Goal: Task Accomplishment & Management: Manage account settings

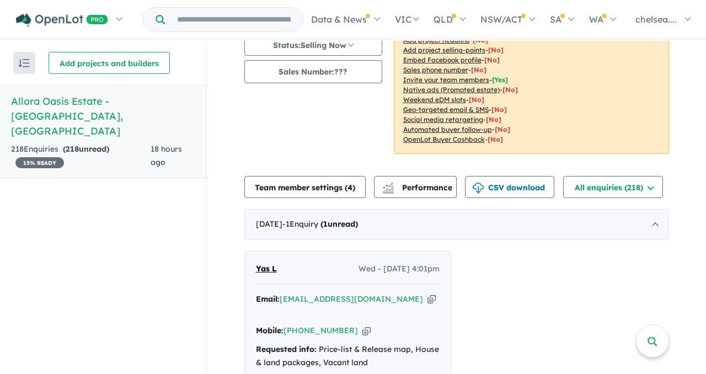
scroll to position [236, 0]
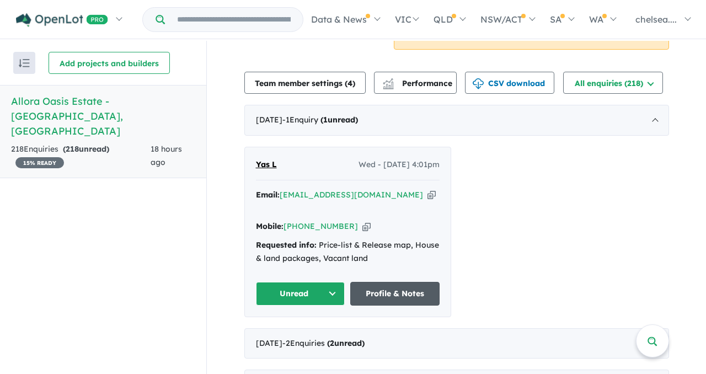
click at [394, 294] on link "Profile & Notes" at bounding box center [394, 294] width 89 height 24
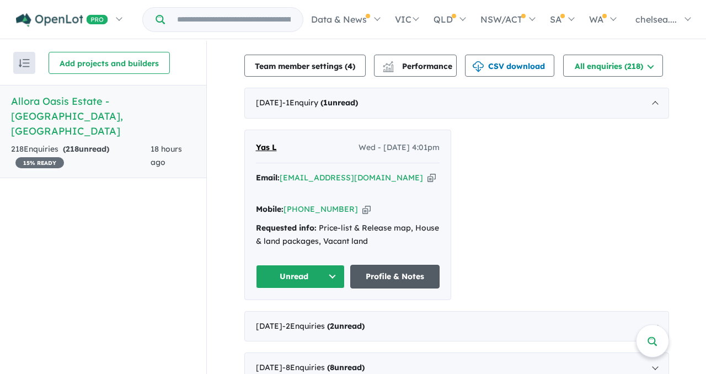
click at [394, 277] on link "Profile & Notes" at bounding box center [394, 277] width 89 height 24
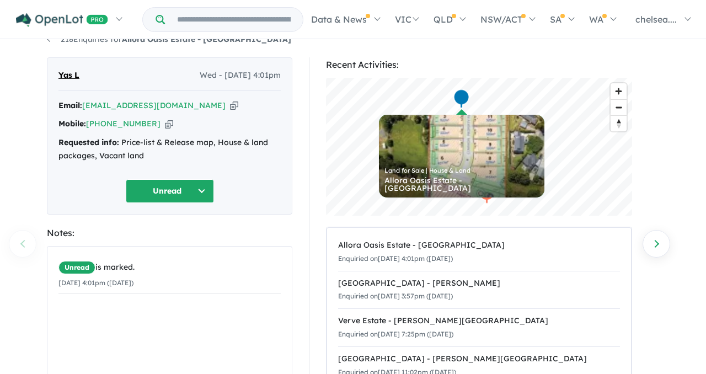
click at [206, 192] on button "Unread" at bounding box center [170, 191] width 88 height 24
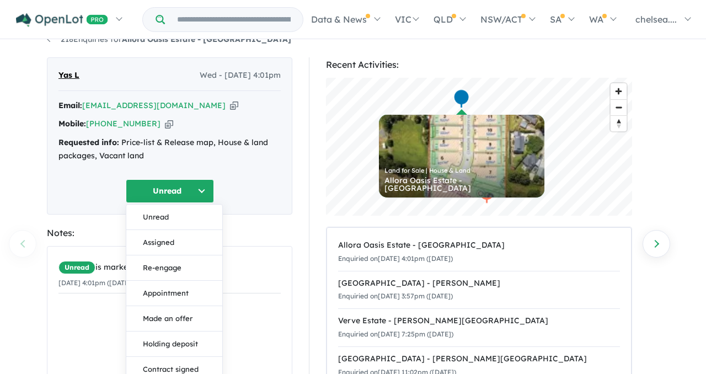
click at [244, 211] on div "Yas L Wed - 01/10/2025, 4:01pm Email: yasinduliyanaarachchi@gmail.com Copied! M…" at bounding box center [169, 135] width 245 height 157
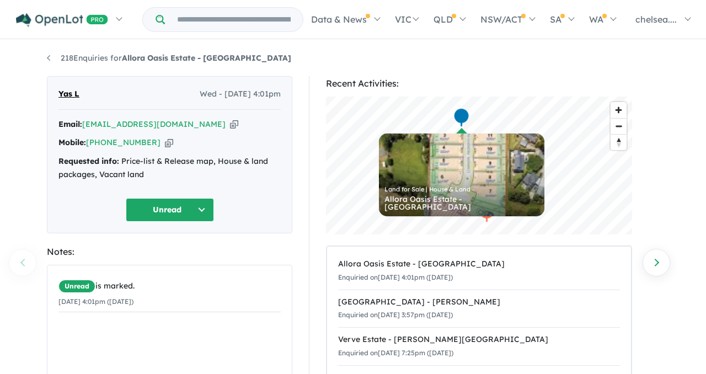
click at [193, 210] on button "Unread" at bounding box center [170, 210] width 88 height 24
click at [204, 211] on button "Unread" at bounding box center [170, 210] width 88 height 24
click at [184, 213] on button "Unread" at bounding box center [170, 210] width 88 height 24
click at [233, 221] on div "Unread Unread Assigned Re-engage Appointment Made an offer Holding deposit Cont…" at bounding box center [169, 210] width 222 height 24
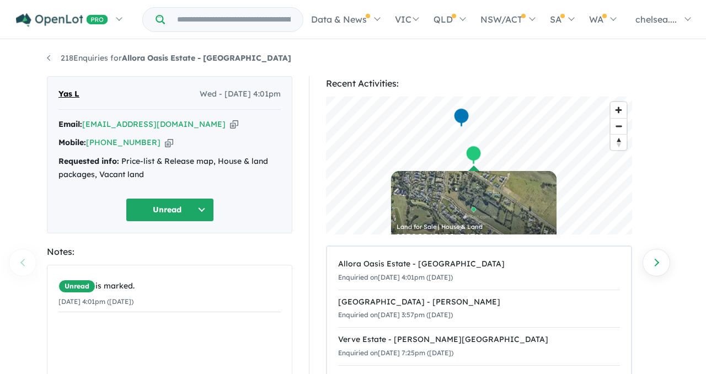
click at [230, 124] on icon "button" at bounding box center [234, 125] width 8 height 12
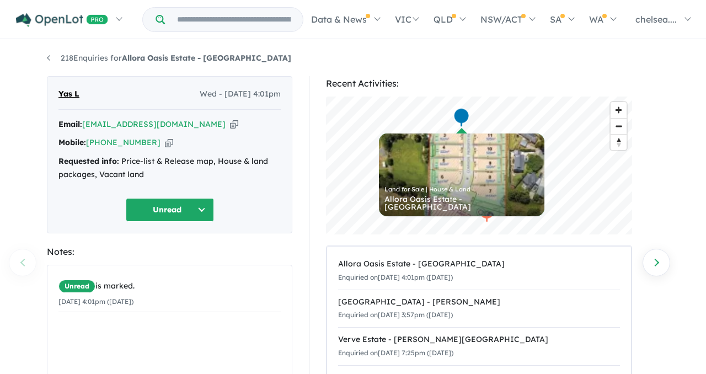
click at [165, 146] on icon "button" at bounding box center [169, 143] width 8 height 12
drag, startPoint x: 81, startPoint y: 94, endPoint x: 52, endPoint y: 94, distance: 28.7
click at [52, 94] on div "Yas L Wed - 01/10/2025, 4:01pm Email: yasinduliyanaarachchi@gmail.com Copied! M…" at bounding box center [169, 154] width 245 height 157
copy span "Yas L"
